Goal: Information Seeking & Learning: Find specific fact

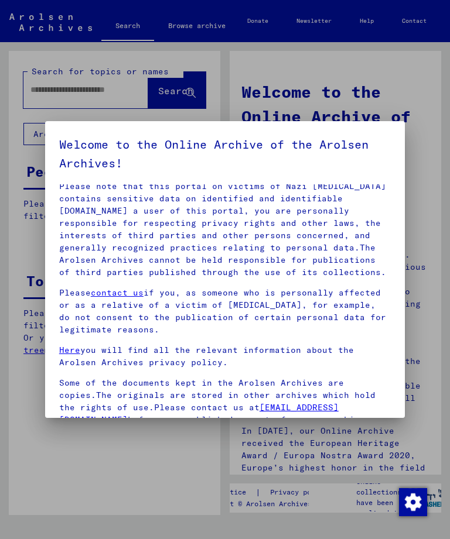
scroll to position [69, 0]
click at [411, 96] on div at bounding box center [225, 269] width 450 height 539
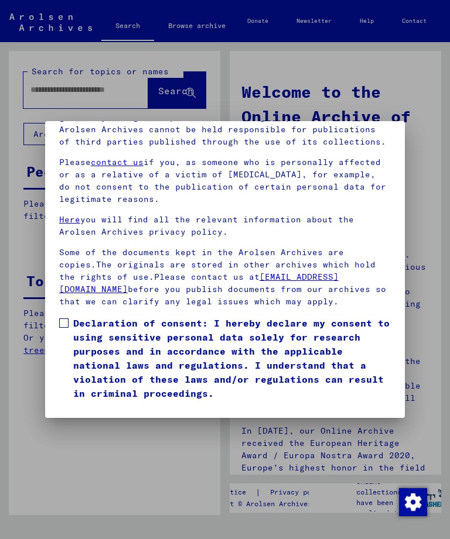
scroll to position [156, 0]
click at [62, 319] on span at bounding box center [63, 323] width 9 height 9
click at [75, 407] on button "I agree" at bounding box center [87, 418] width 57 height 22
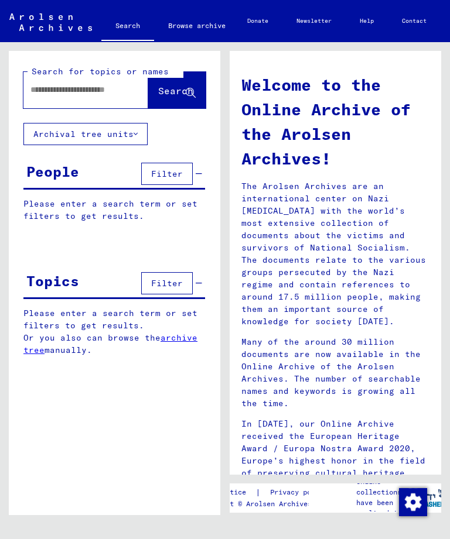
scroll to position [11, 0]
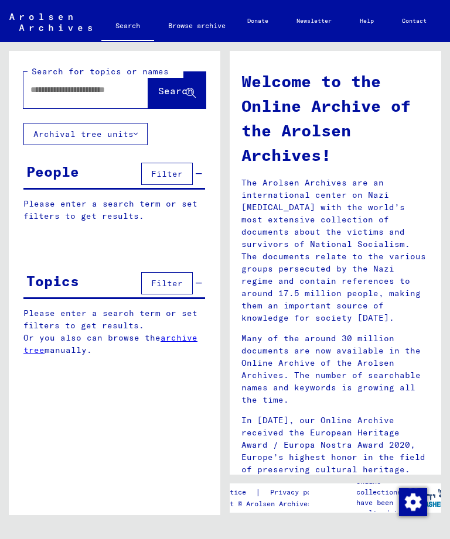
click at [99, 84] on input "text" at bounding box center [71, 90] width 83 height 12
type input "**********"
click at [174, 99] on button "Search" at bounding box center [176, 90] width 57 height 36
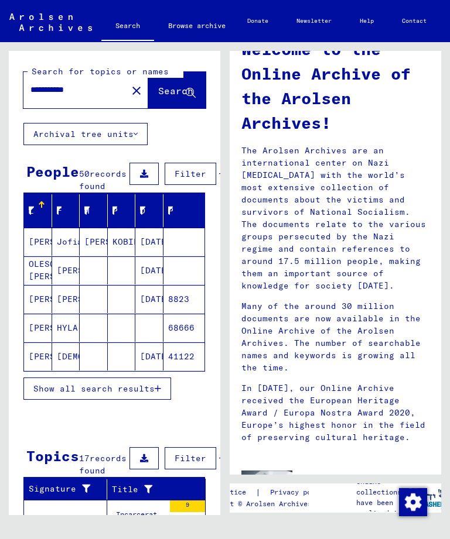
scroll to position [8, 0]
click at [323, 233] on p "The Arolsen Archives are an international center on Nazi [MEDICAL_DATA] with th…" at bounding box center [335, 219] width 188 height 148
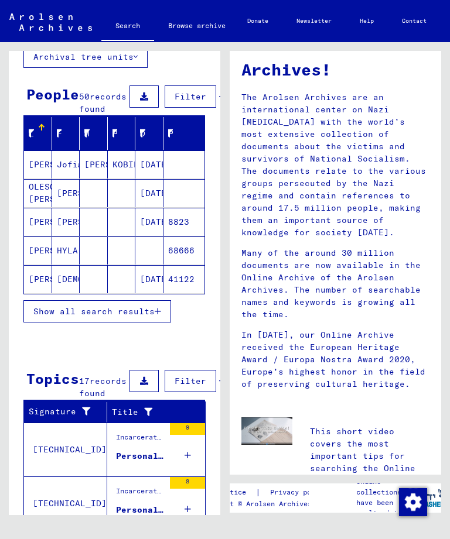
scroll to position [77, 0]
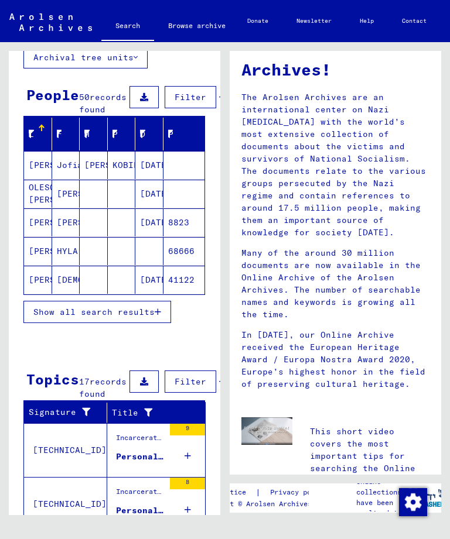
click at [148, 317] on span "Show all search results" at bounding box center [93, 312] width 121 height 11
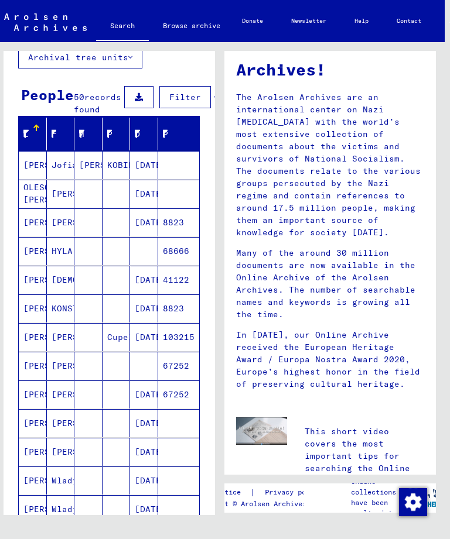
scroll to position [0, 6]
click at [213, 95] on icon at bounding box center [216, 97] width 6 height 8
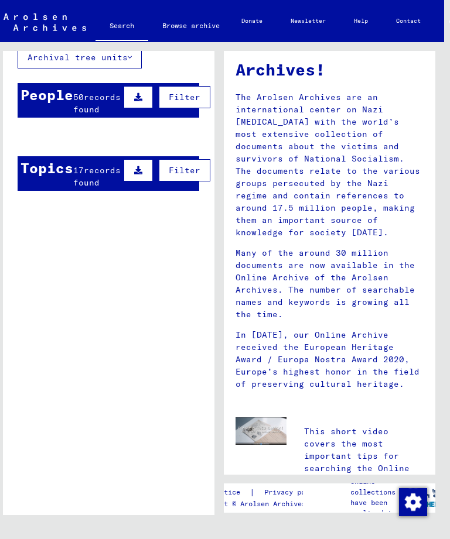
scroll to position [88, 0]
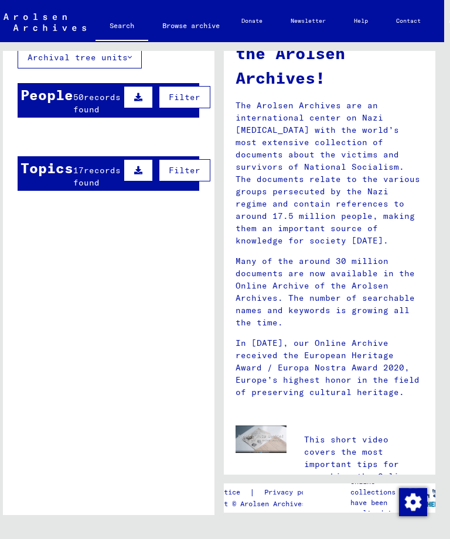
click at [132, 93] on button at bounding box center [138, 97] width 29 height 22
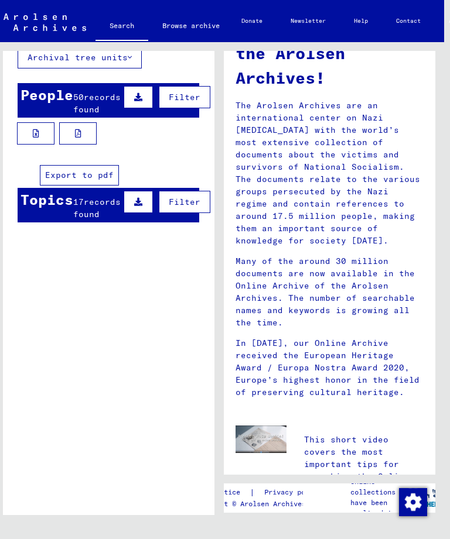
click at [86, 144] on button at bounding box center [77, 133] width 37 height 22
